Goal: Task Accomplishment & Management: Use online tool/utility

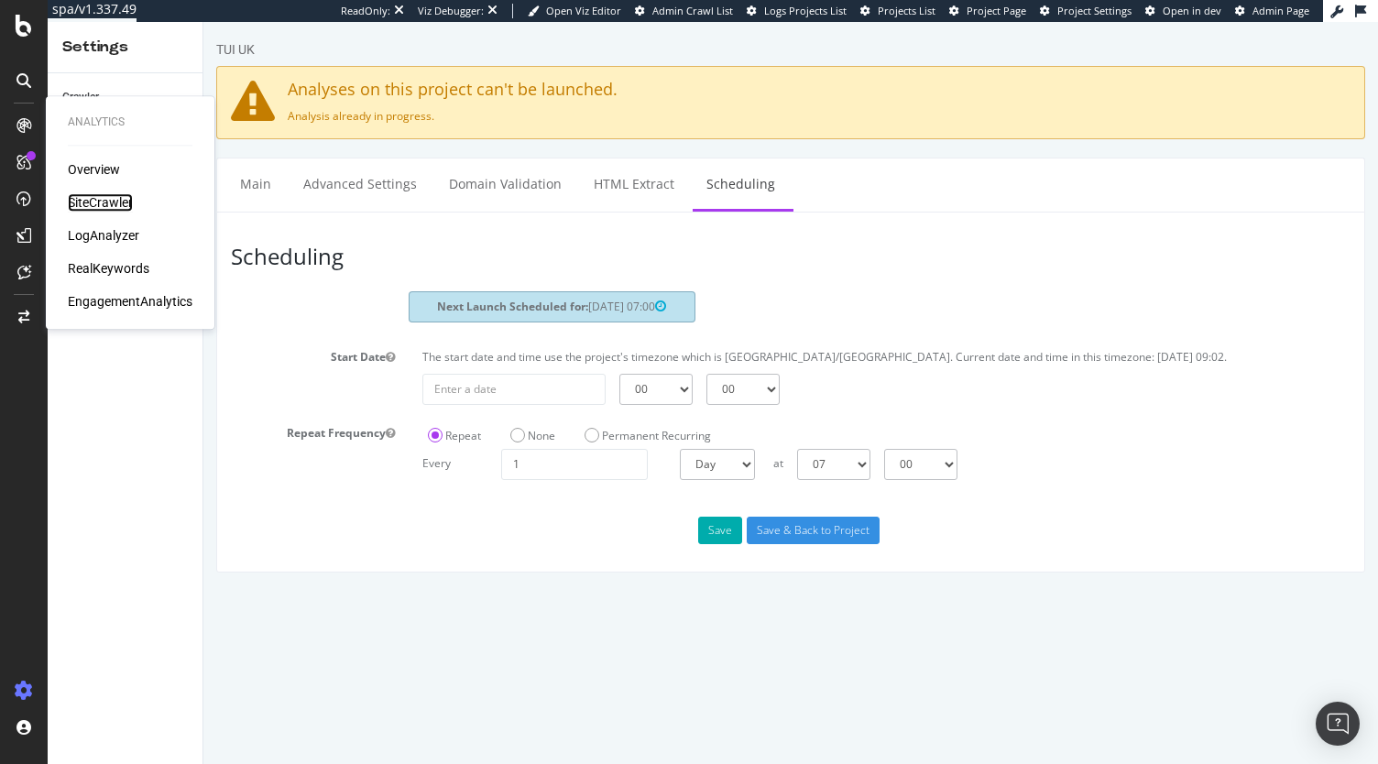
click at [94, 201] on div "SiteCrawler" at bounding box center [100, 202] width 65 height 18
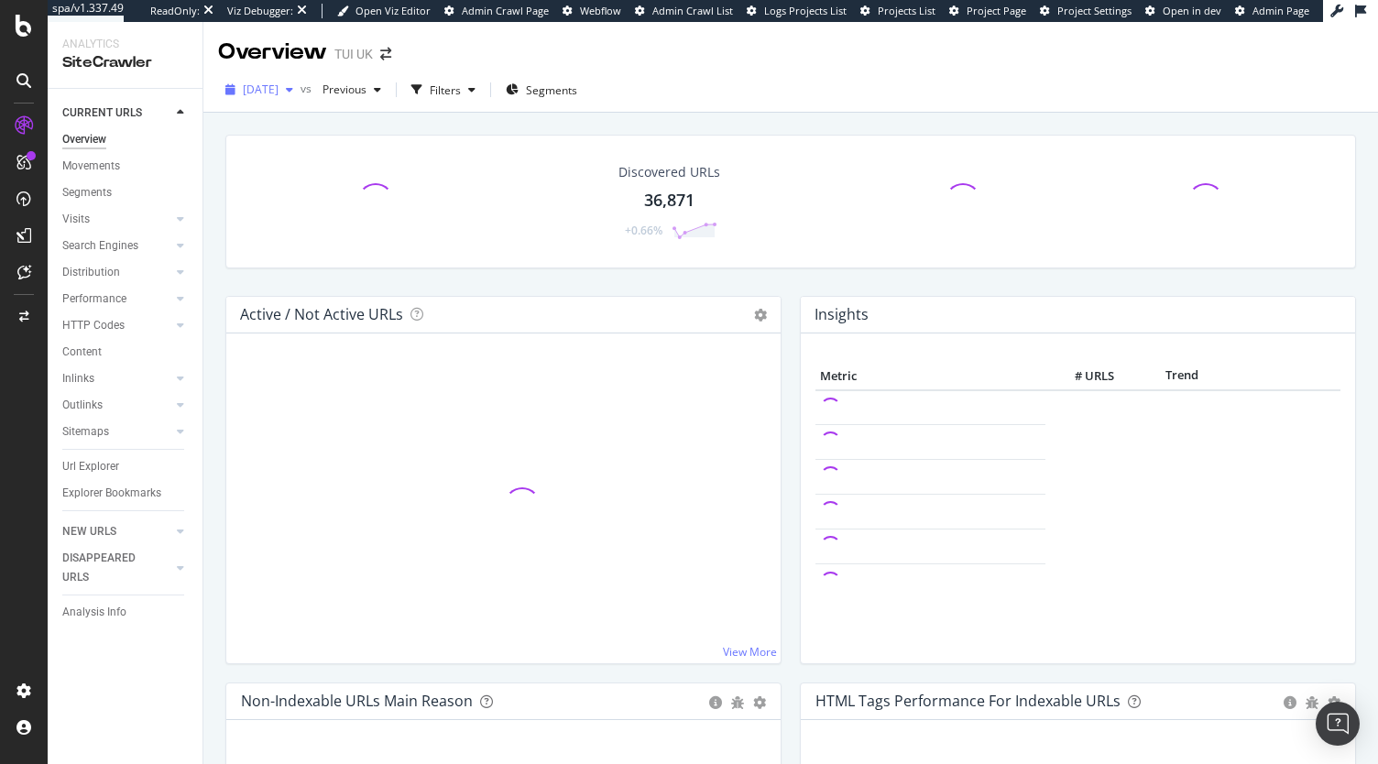
click at [279, 94] on span "[DATE]" at bounding box center [261, 90] width 36 height 16
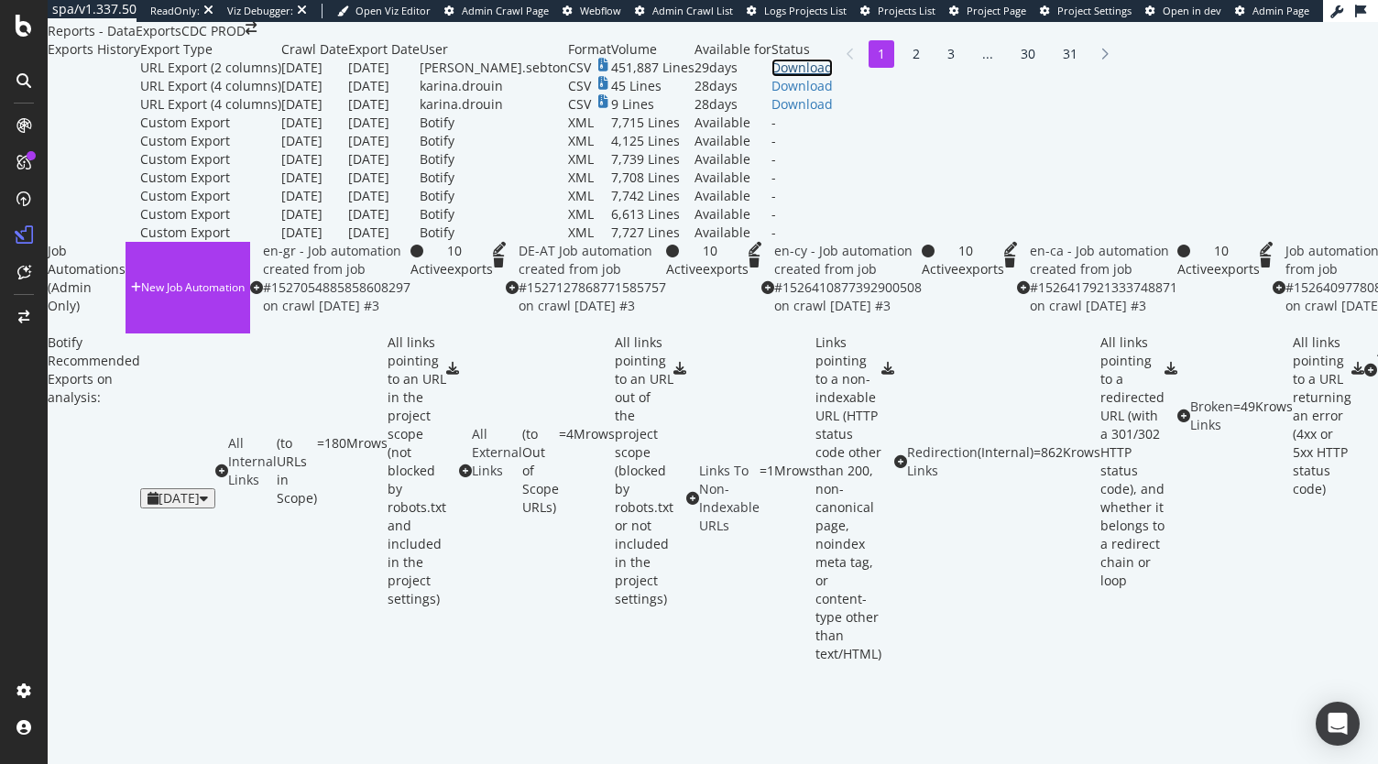
click at [833, 77] on div "Download" at bounding box center [802, 68] width 61 height 18
click at [1266, 13] on span "Admin Page" at bounding box center [1281, 11] width 57 height 14
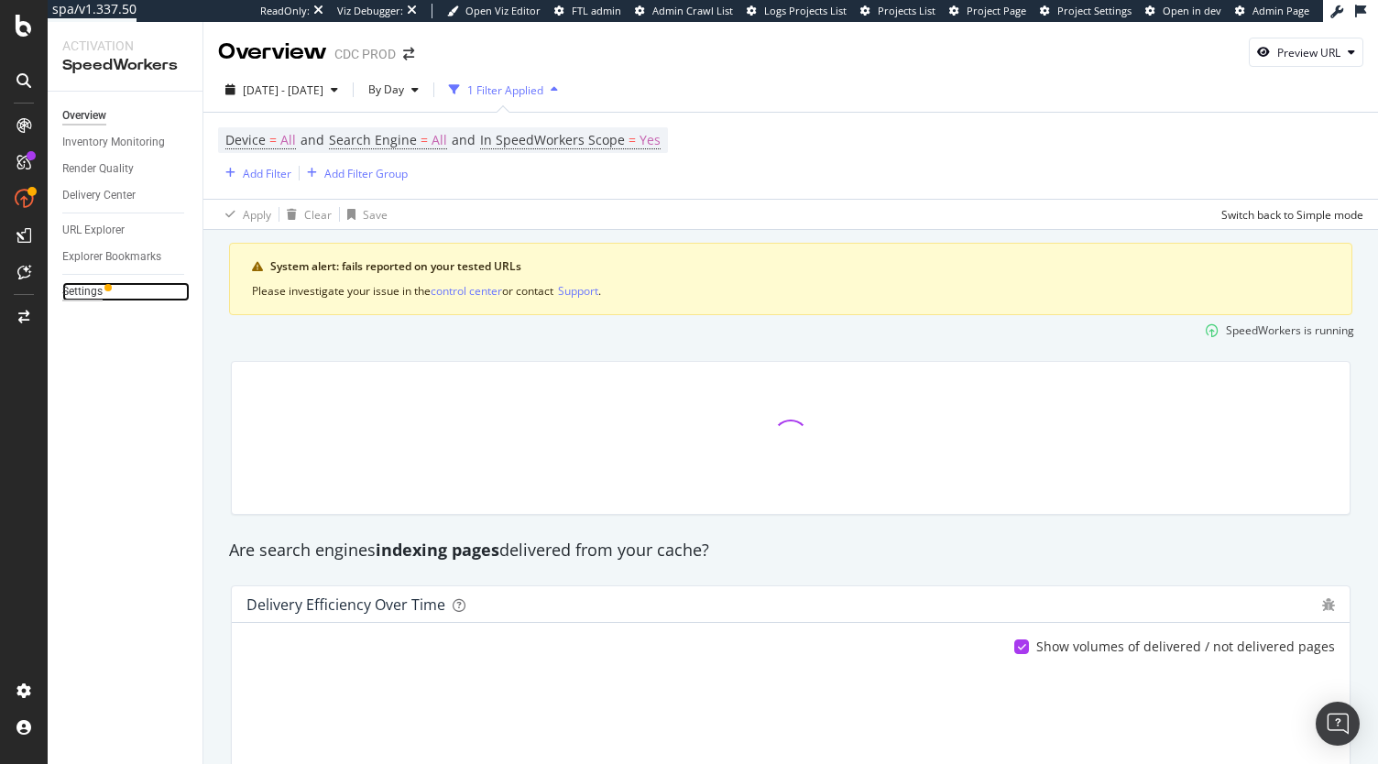
click at [84, 285] on div "Settings" at bounding box center [82, 291] width 40 height 19
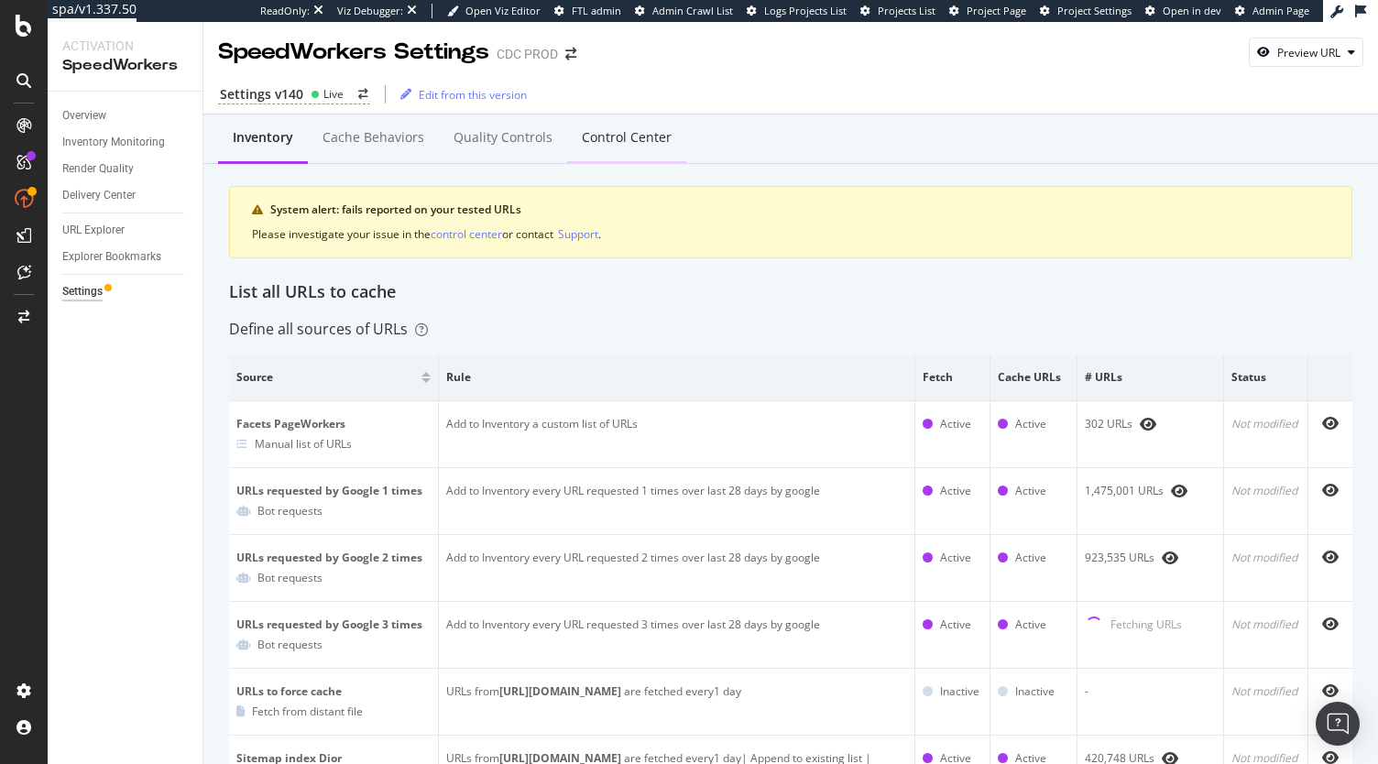
click at [623, 124] on div "Control Center" at bounding box center [626, 139] width 119 height 50
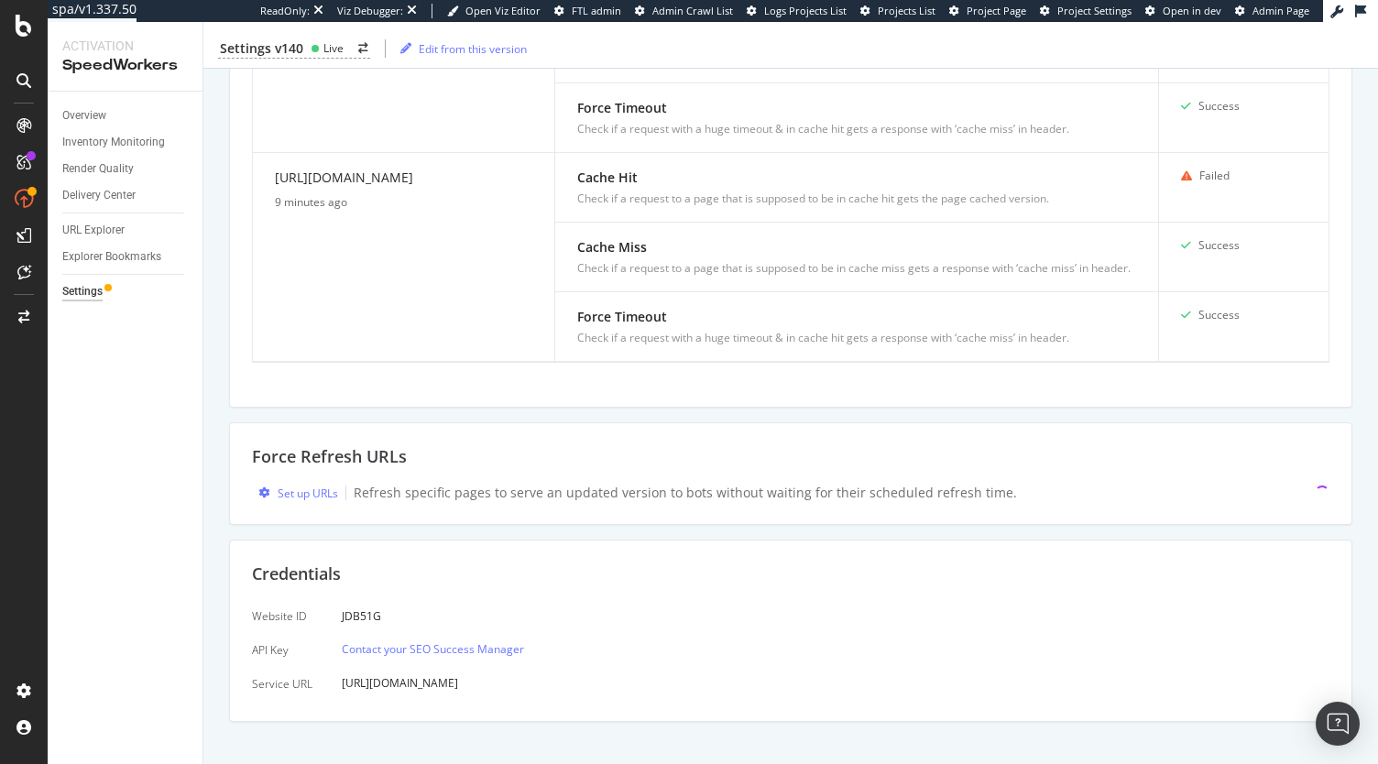
scroll to position [1107, 0]
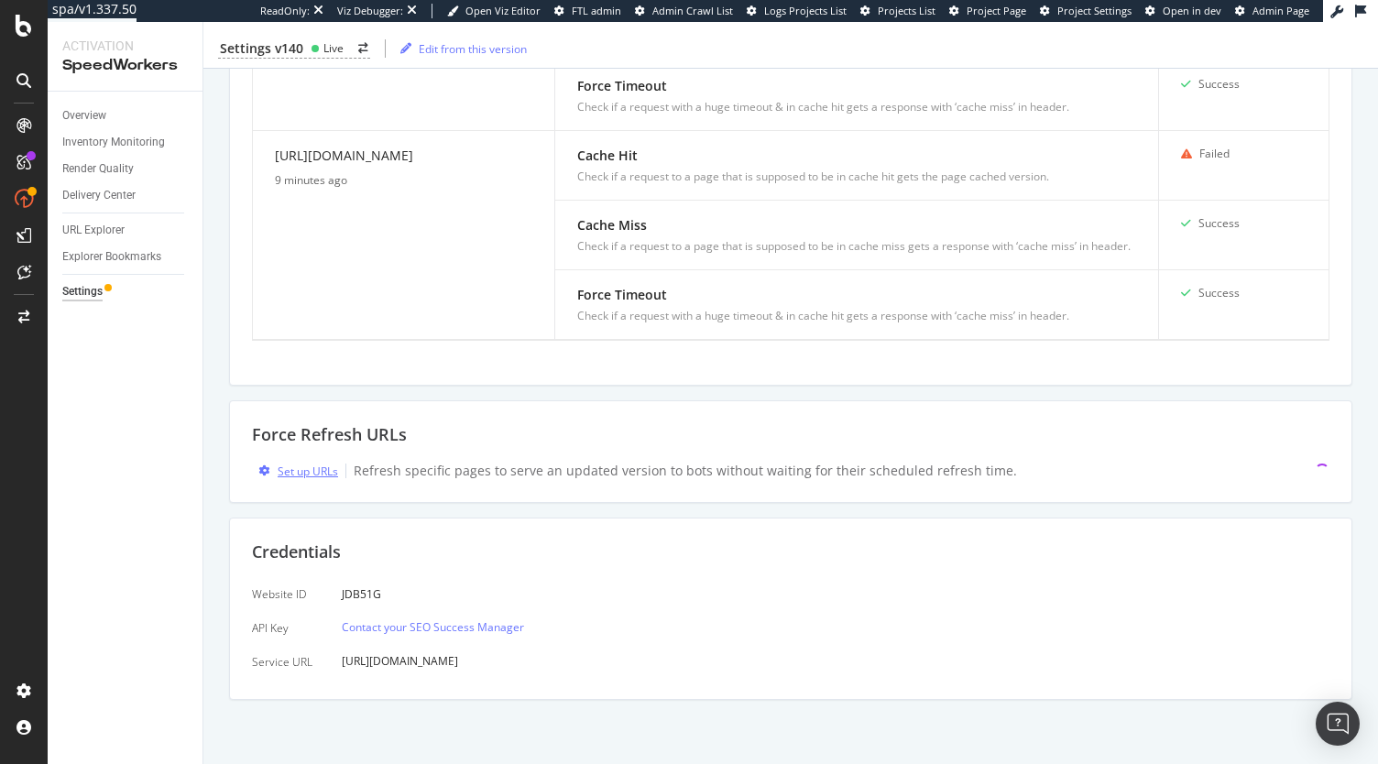
click at [306, 473] on div "Set up URLs" at bounding box center [308, 472] width 60 height 16
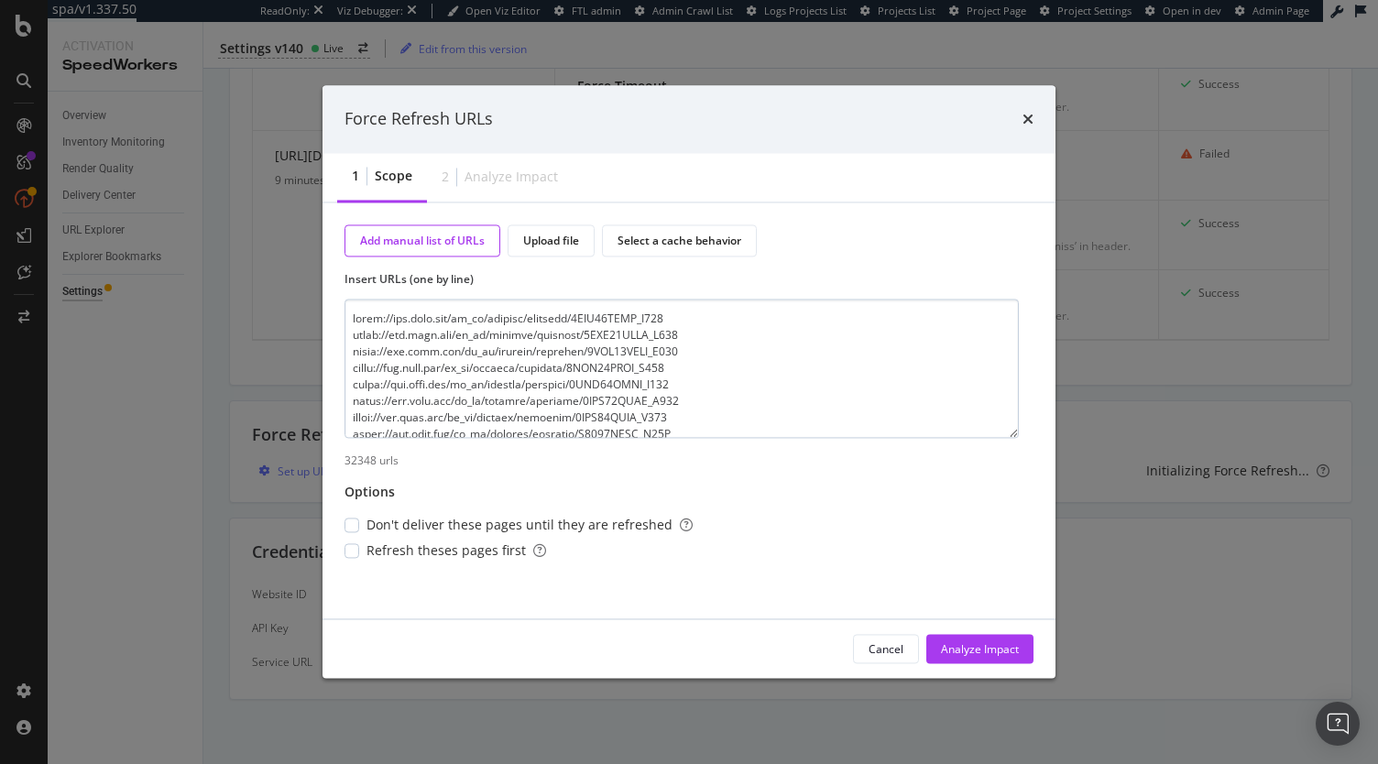
scroll to position [534113, 0]
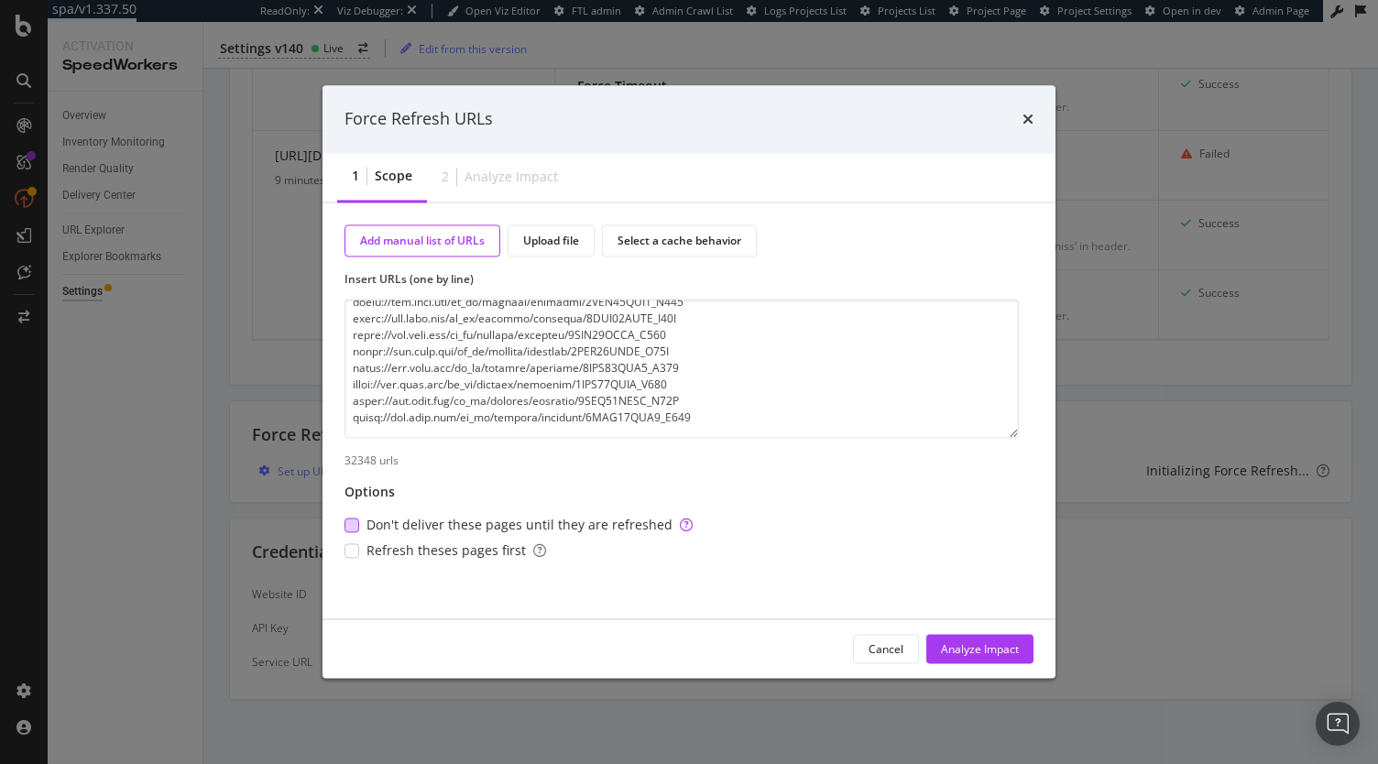
type textarea "[URL][DOMAIN_NAME] [URL][DOMAIN_NAME] [URL][DOMAIN_NAME] [URL][DOMAIN_NAME] [UR…"
click at [353, 525] on div "modal" at bounding box center [352, 526] width 15 height 15
click at [970, 649] on div "Analyze Impact" at bounding box center [980, 649] width 78 height 16
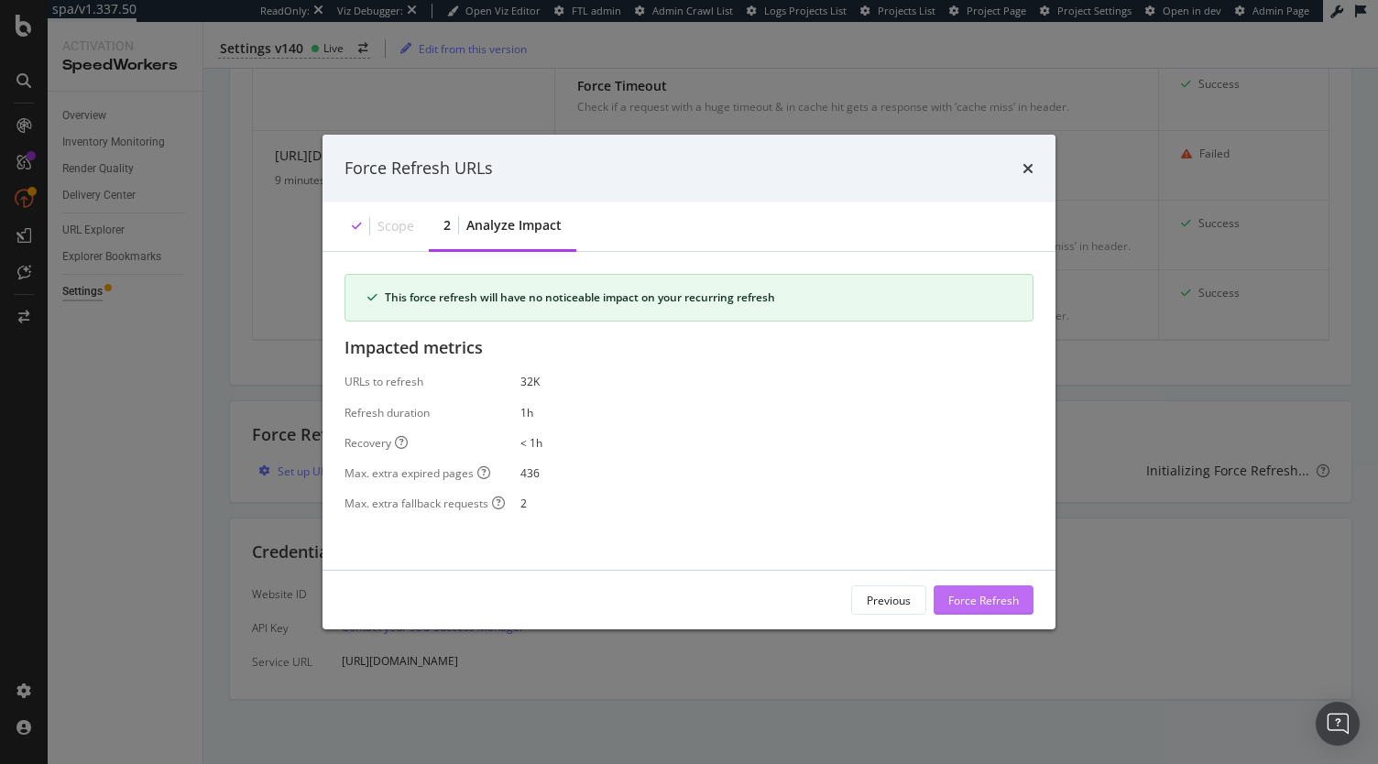
click at [963, 608] on div "Force Refresh" at bounding box center [983, 600] width 71 height 16
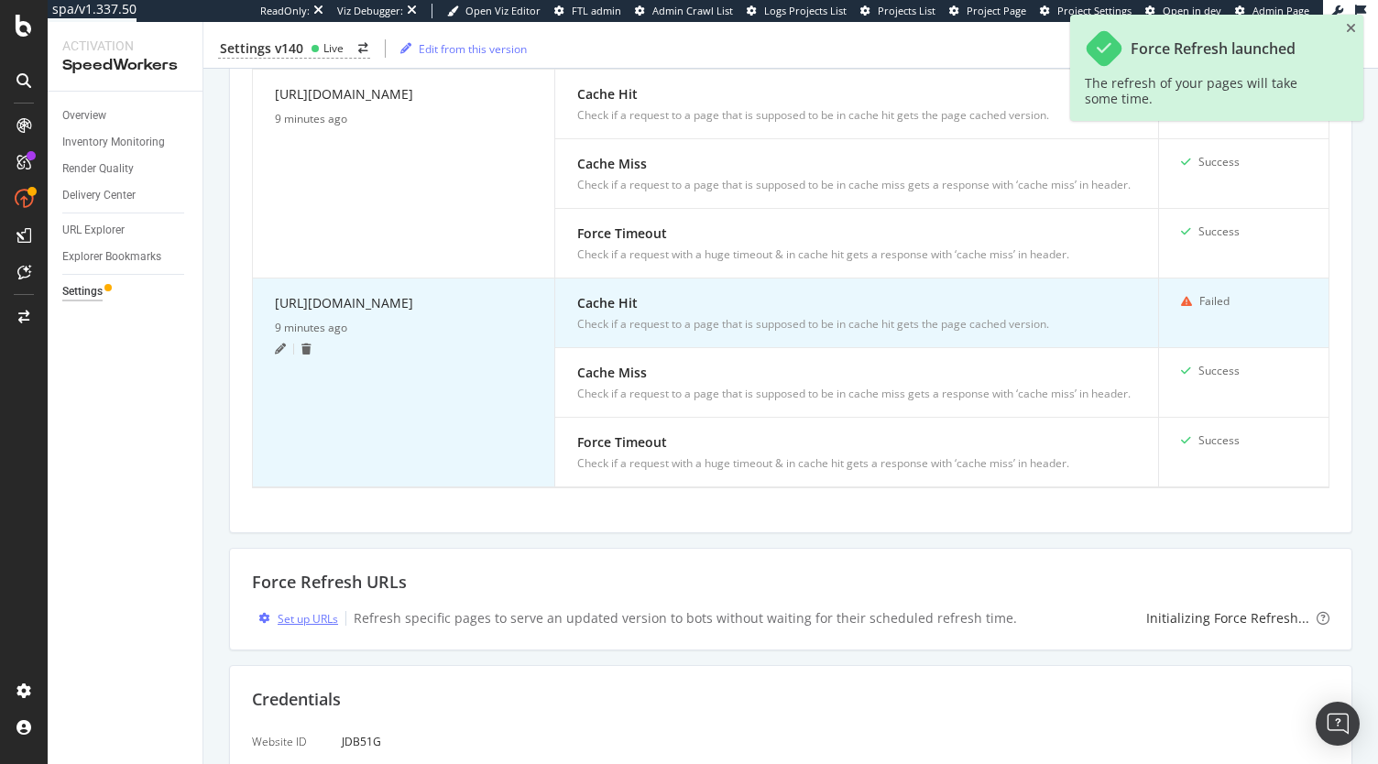
scroll to position [900, 0]
drag, startPoint x: 488, startPoint y: 350, endPoint x: 266, endPoint y: 365, distance: 222.2
click at [266, 365] on td "[URL][DOMAIN_NAME] 9 minutes ago" at bounding box center [404, 384] width 302 height 209
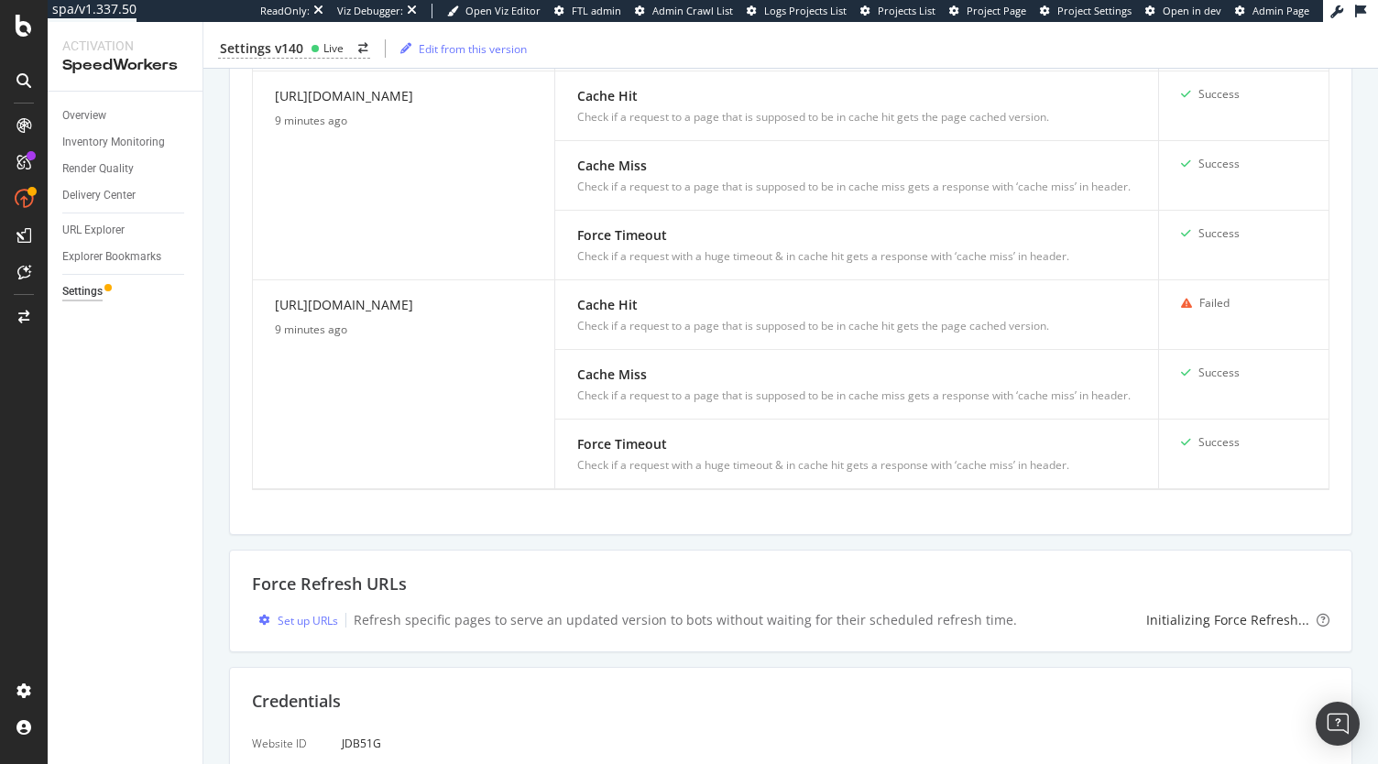
copy div "[URL][DOMAIN_NAME]"
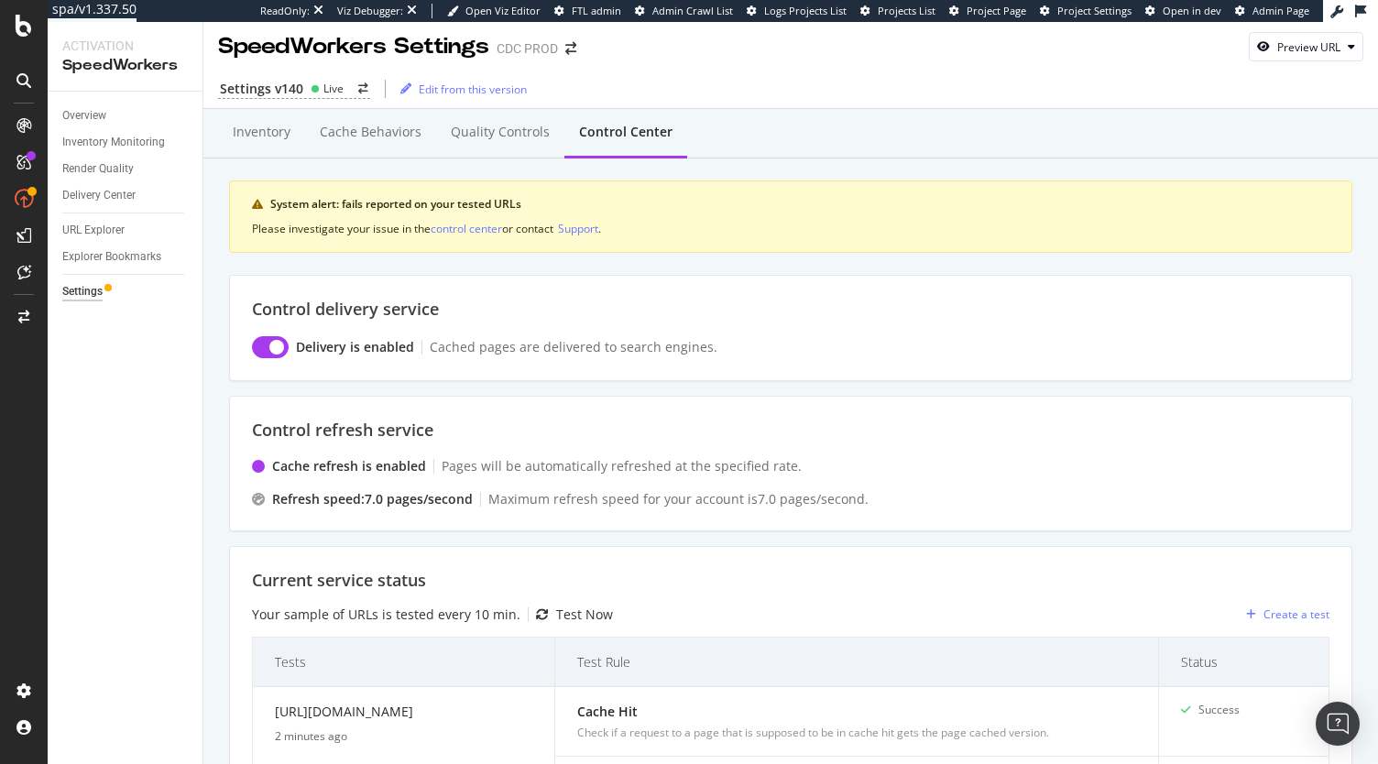
scroll to position [0, 0]
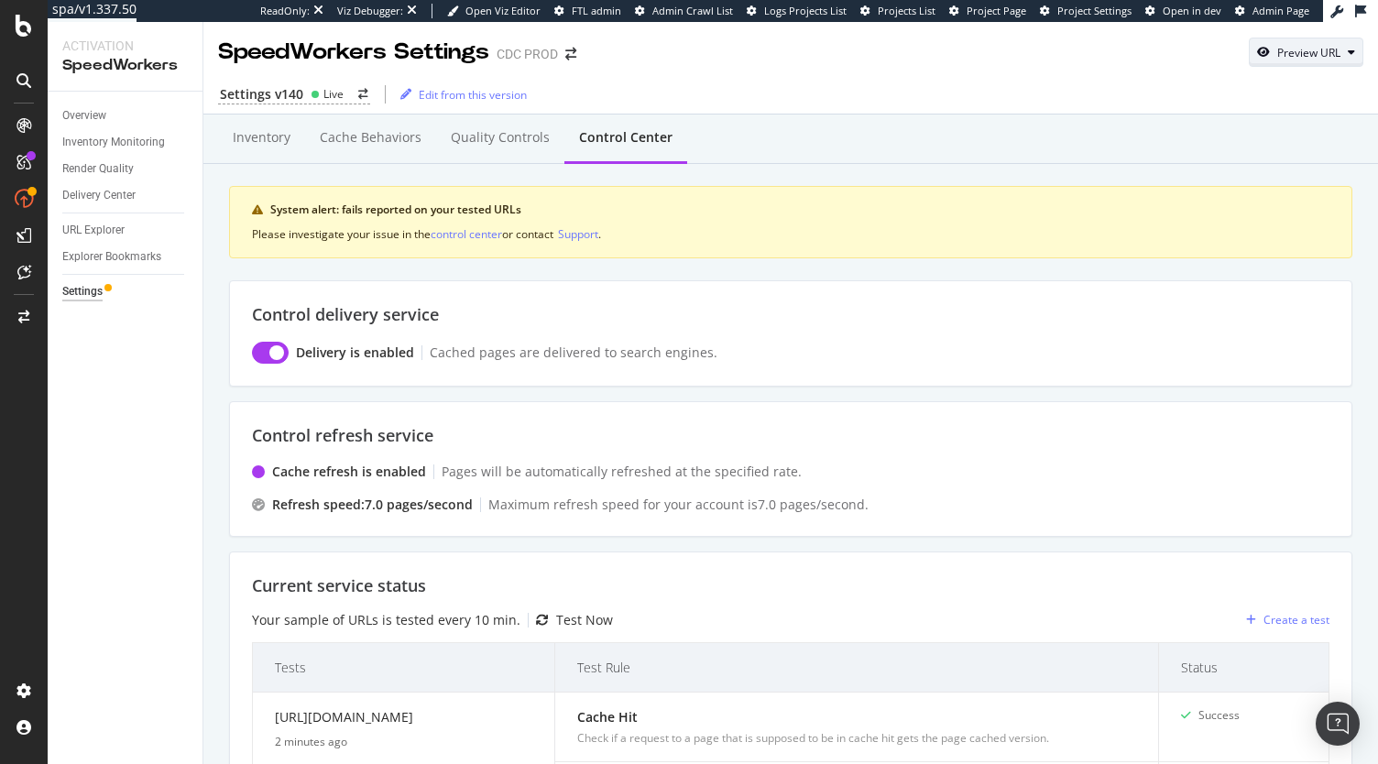
click at [1302, 54] on div "Preview URL" at bounding box center [1308, 53] width 63 height 16
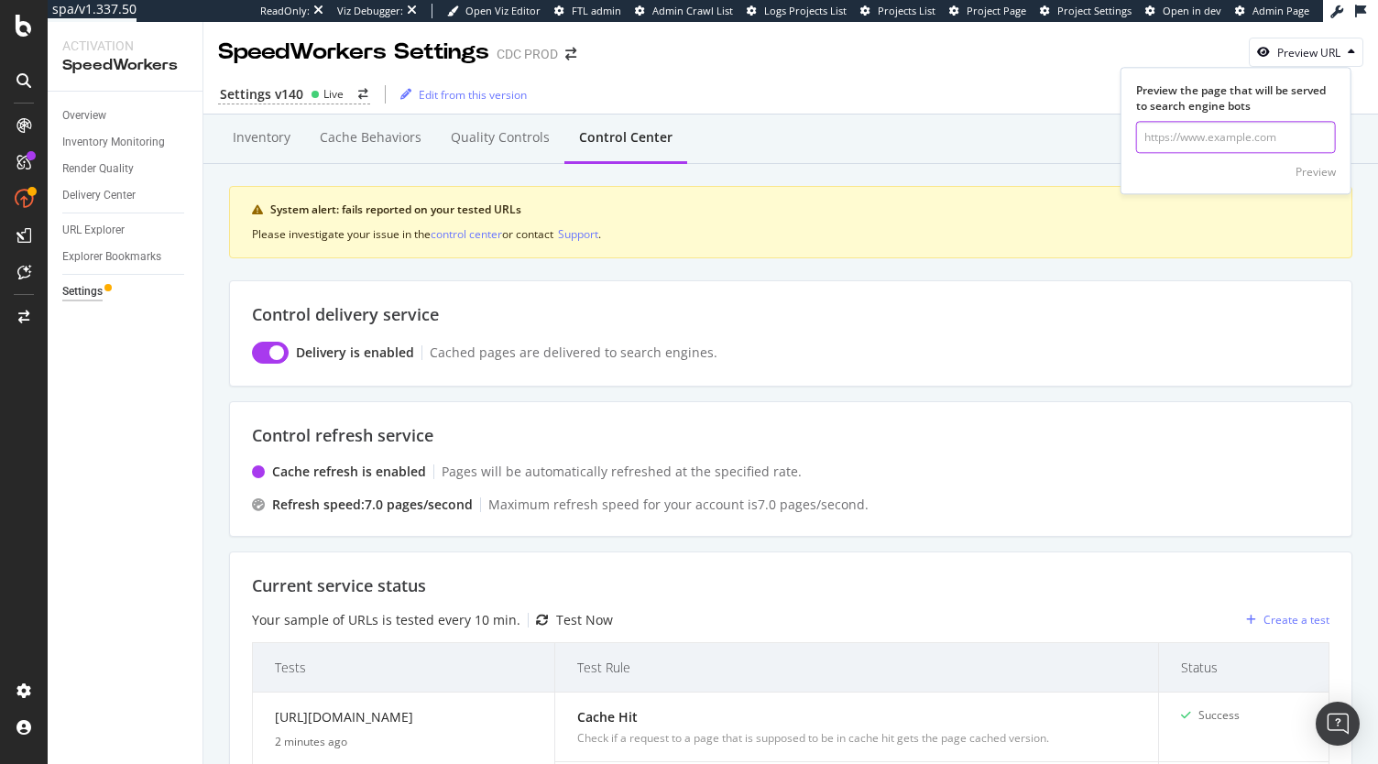
click at [1213, 126] on input "url" at bounding box center [1236, 138] width 200 height 32
paste input "[URL][DOMAIN_NAME]"
type input "[URL][DOMAIN_NAME]"
click at [1321, 179] on div "Preview" at bounding box center [1316, 172] width 40 height 27
click at [266, 153] on div "Inventory" at bounding box center [261, 139] width 87 height 50
